Goal: Information Seeking & Learning: Learn about a topic

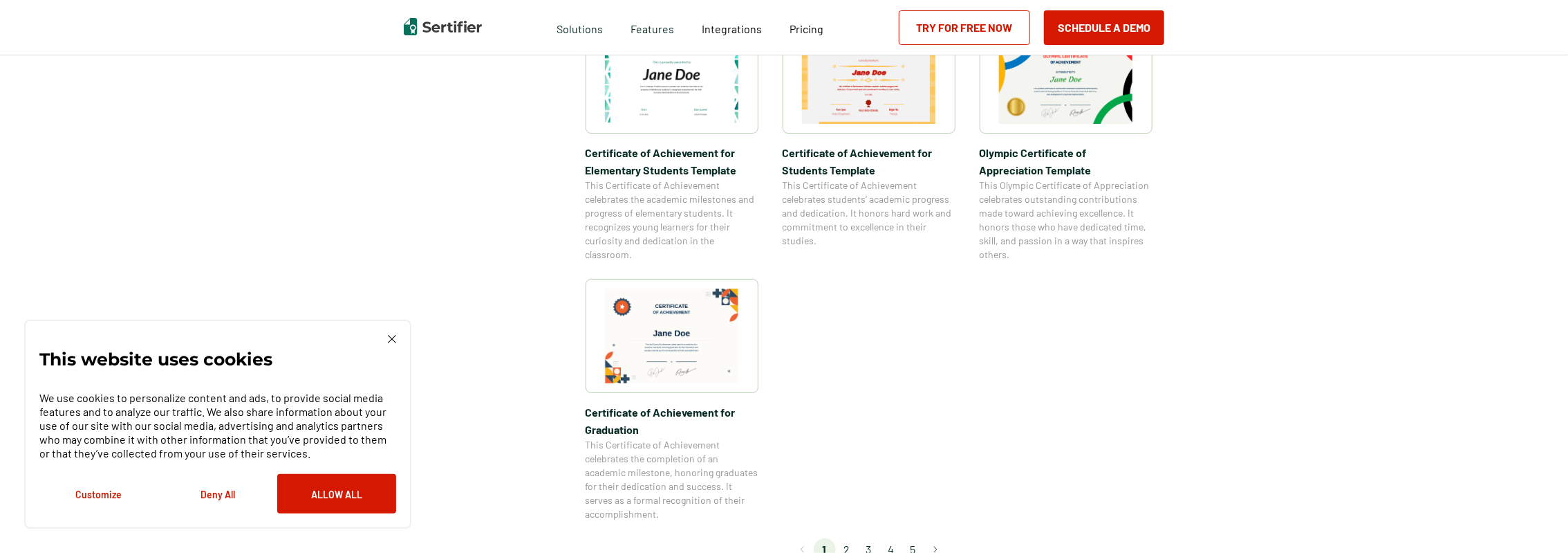
scroll to position [1107, 0]
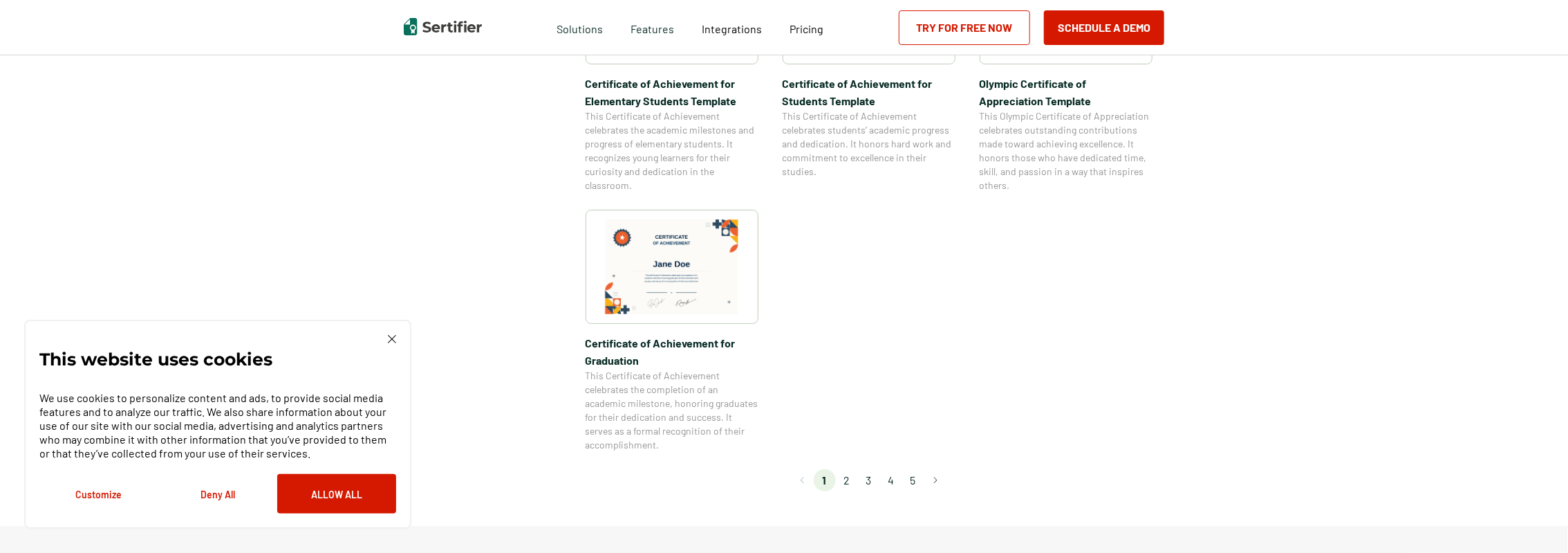
click at [847, 480] on li "2" at bounding box center [847, 480] width 22 height 22
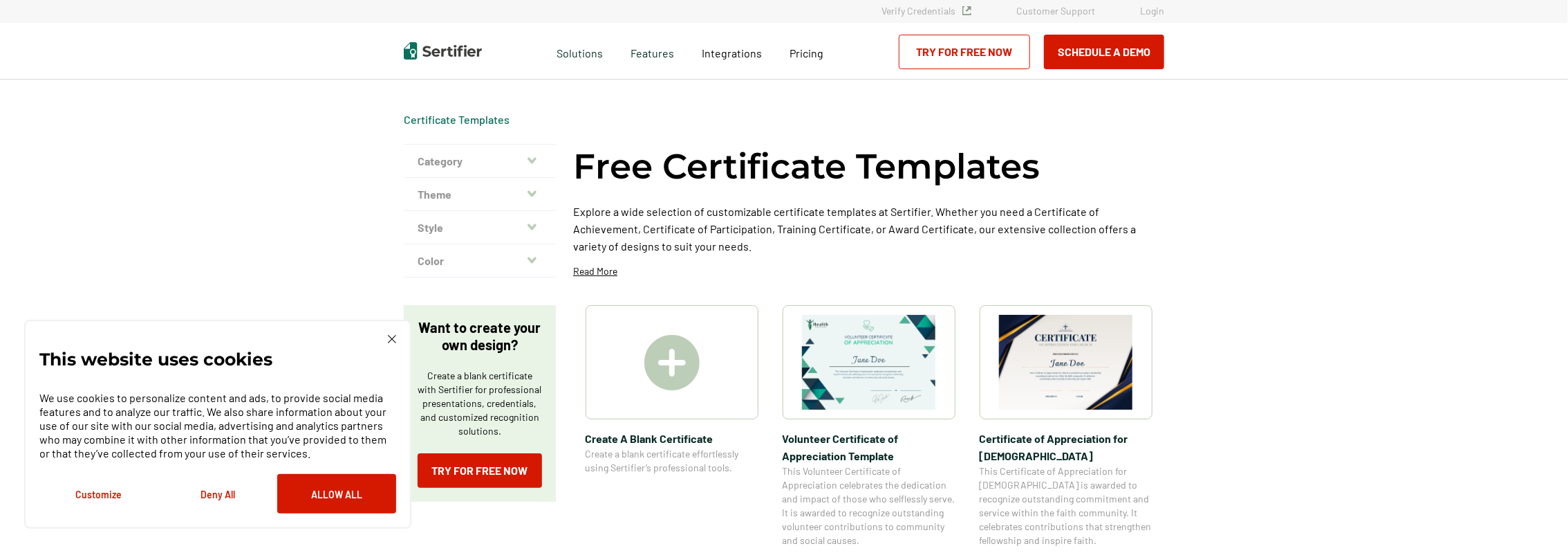
scroll to position [0, 0]
click at [677, 364] on img at bounding box center [672, 364] width 55 height 56
click at [1061, 369] on img at bounding box center [1066, 364] width 134 height 95
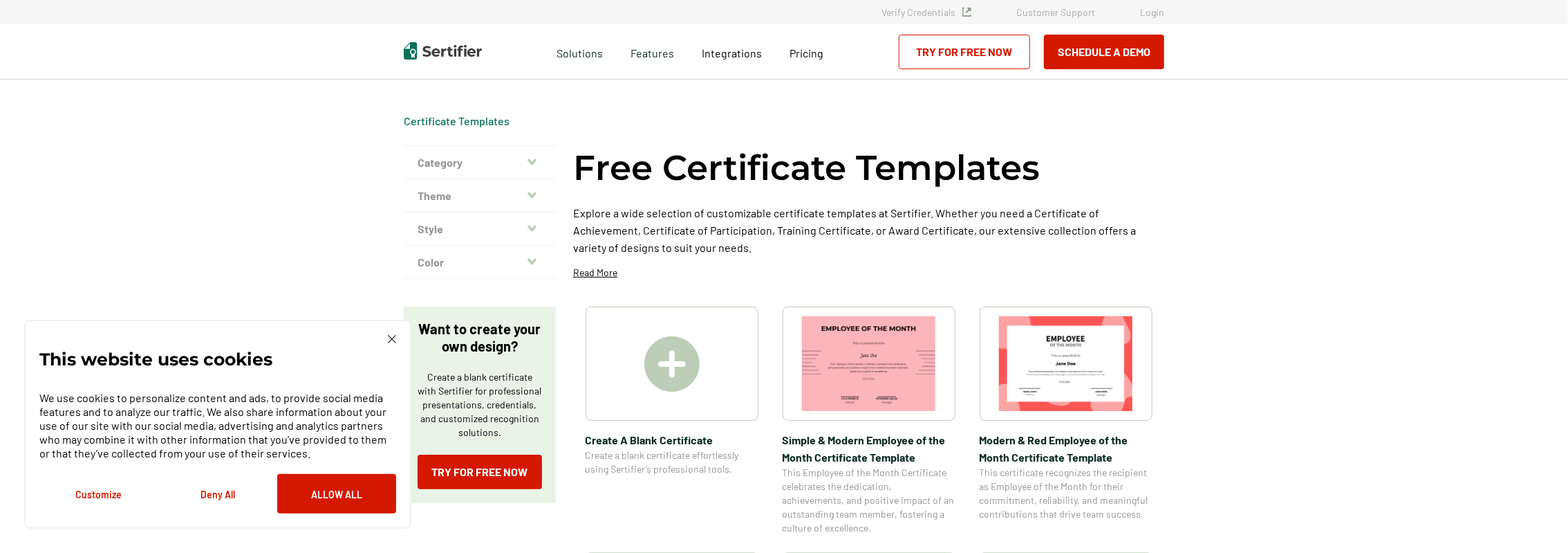
click at [535, 195] on icon "button" at bounding box center [532, 194] width 9 height 6
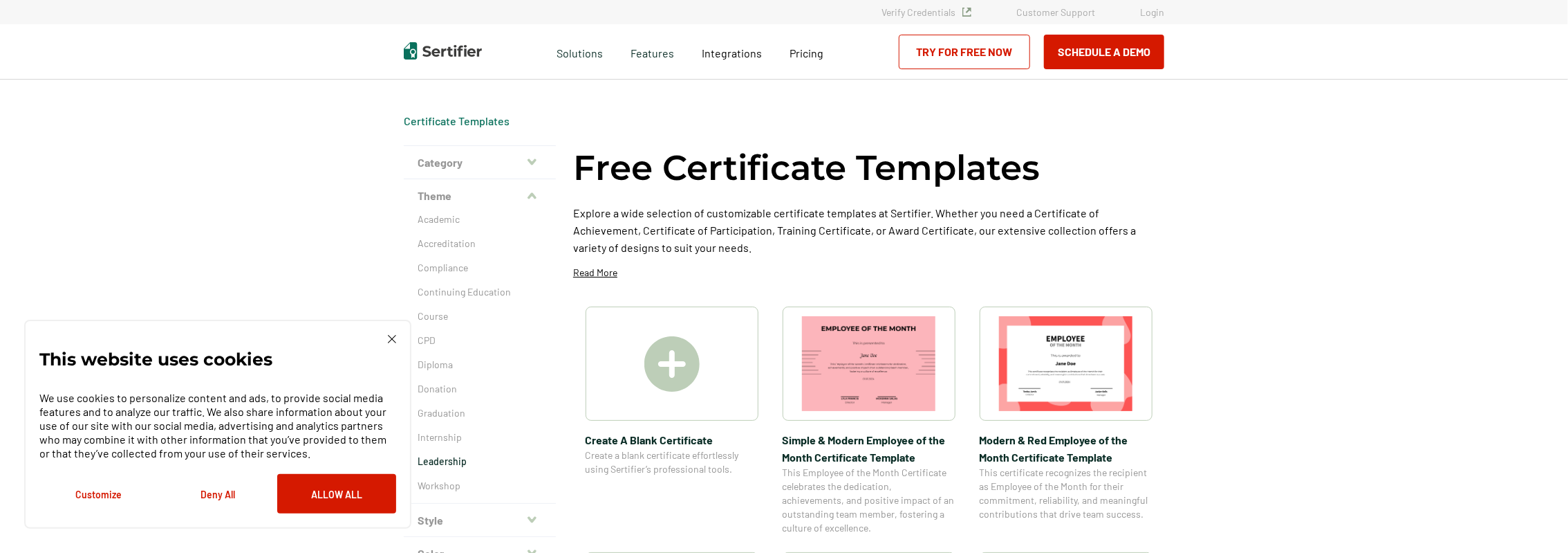
click at [461, 461] on p "Leadership" at bounding box center [479, 461] width 124 height 14
